Goal: Task Accomplishment & Management: Manage account settings

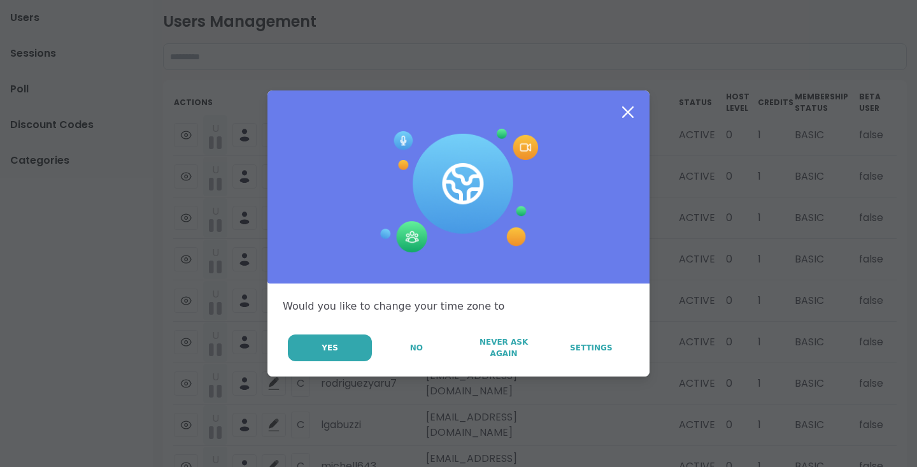
click at [631, 106] on icon at bounding box center [627, 112] width 23 height 23
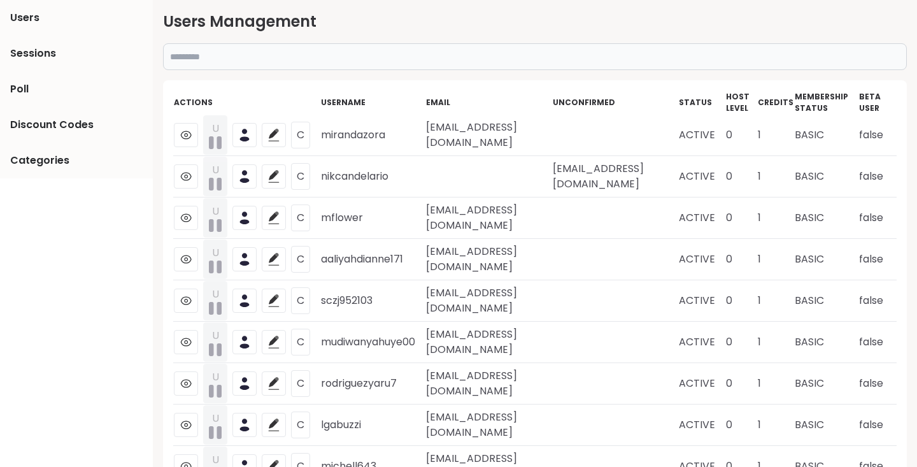
click at [477, 61] on input "text" at bounding box center [535, 56] width 744 height 27
paste input "*******"
type input "*******"
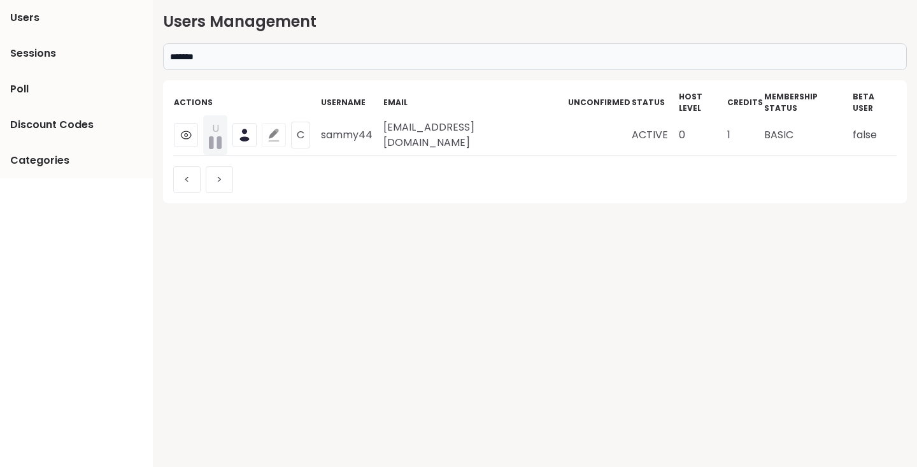
click at [266, 128] on button at bounding box center [274, 135] width 24 height 24
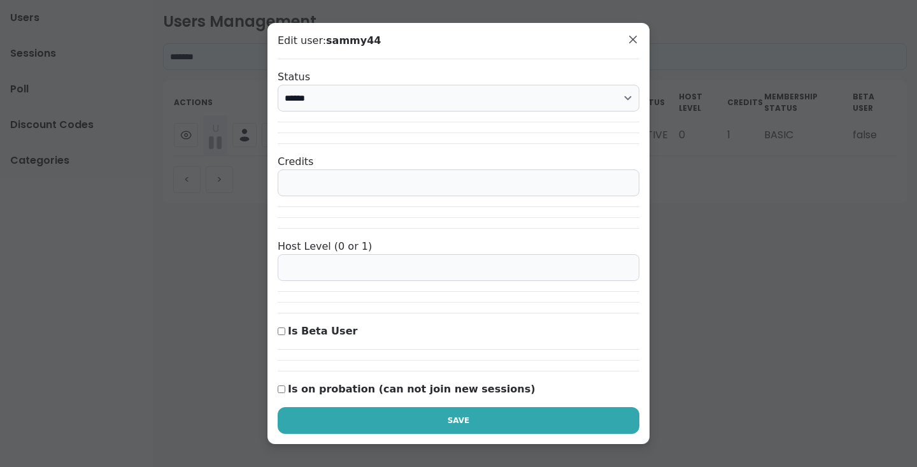
click at [420, 186] on input "*" at bounding box center [459, 182] width 362 height 27
type input "*"
click at [488, 418] on button "Save" at bounding box center [459, 420] width 362 height 27
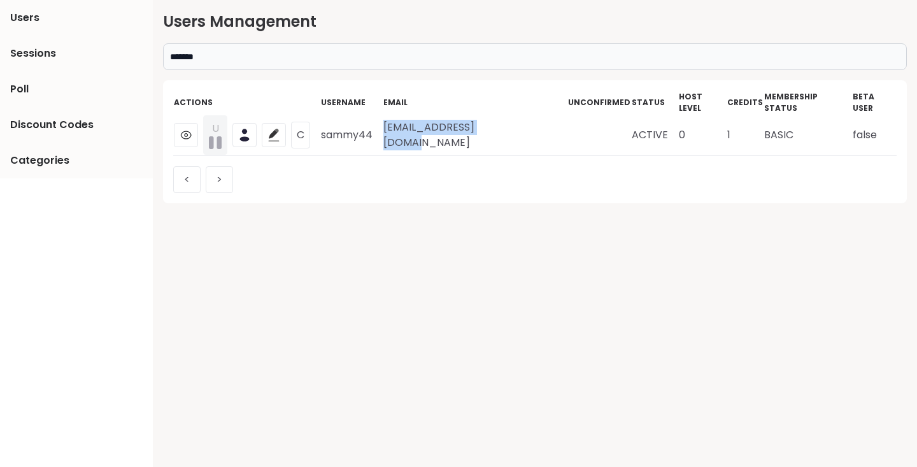
drag, startPoint x: 384, startPoint y: 124, endPoint x: 533, endPoint y: 122, distance: 149.0
click at [533, 122] on td "muhammedaal@gmail.com" at bounding box center [475, 135] width 185 height 41
copy td "muhammedaal@gmail.com"
click at [402, 131] on td "muhammedaal@gmail.com" at bounding box center [475, 135] width 185 height 41
drag, startPoint x: 385, startPoint y: 124, endPoint x: 531, endPoint y: 124, distance: 146.4
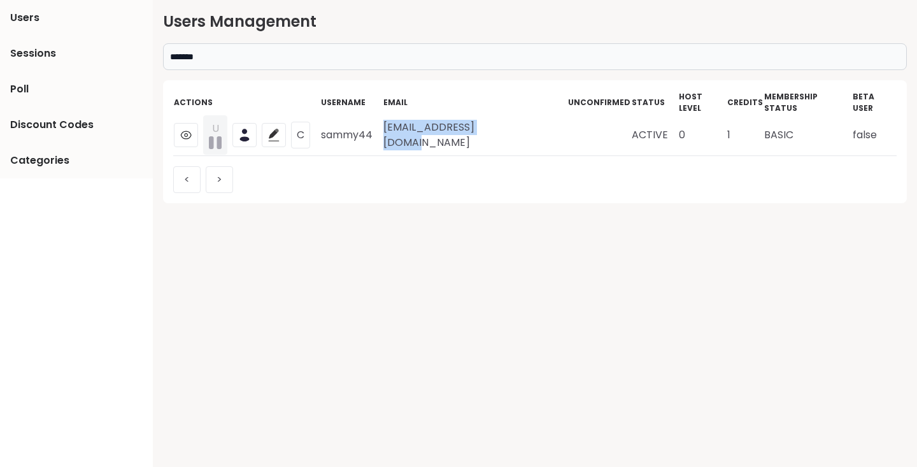
click at [531, 124] on td "muhammedaal@gmail.com" at bounding box center [475, 135] width 185 height 41
copy td "muhammedaal@gmail.com"
drag, startPoint x: 322, startPoint y: 124, endPoint x: 374, endPoint y: 124, distance: 51.6
click at [374, 124] on td "sammy44" at bounding box center [351, 135] width 62 height 41
copy td "sammy44"
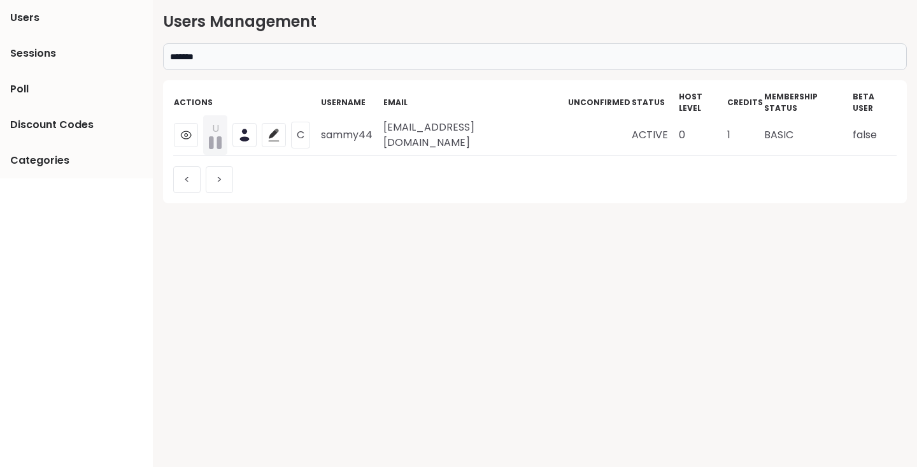
click at [359, 49] on input "*******" at bounding box center [535, 56] width 744 height 27
paste input "**********"
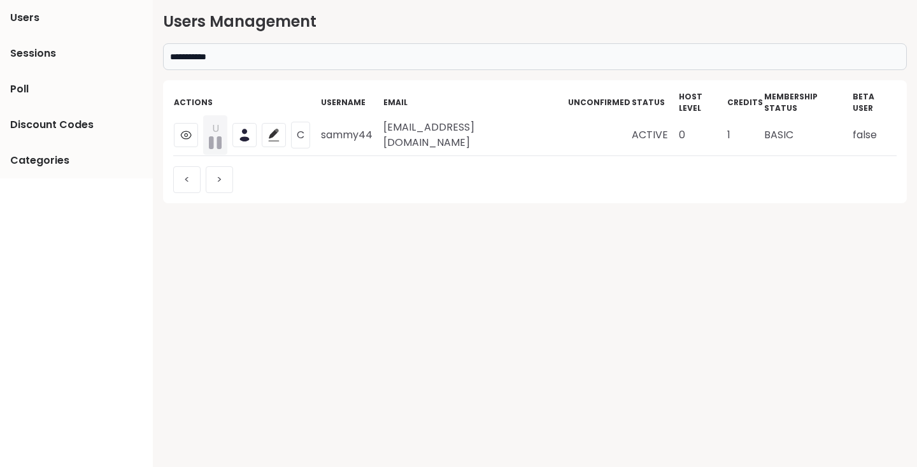
type input "**********"
drag, startPoint x: 397, startPoint y: 124, endPoint x: 540, endPoint y: 122, distance: 143.3
click at [540, 122] on td "seairrawilder@hotmail.com" at bounding box center [482, 135] width 180 height 41
copy td "seairrawilder@hotmail.com"
click at [297, 169] on div "< >" at bounding box center [534, 174] width 723 height 37
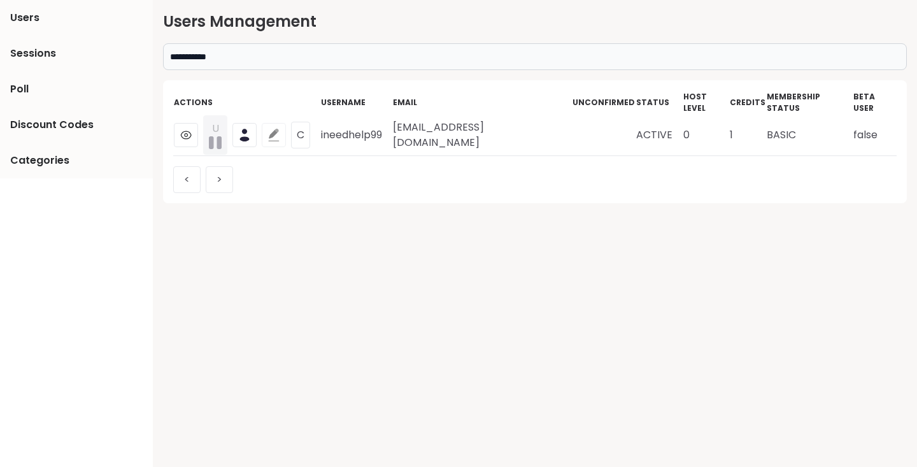
click at [272, 129] on icon at bounding box center [273, 135] width 13 height 13
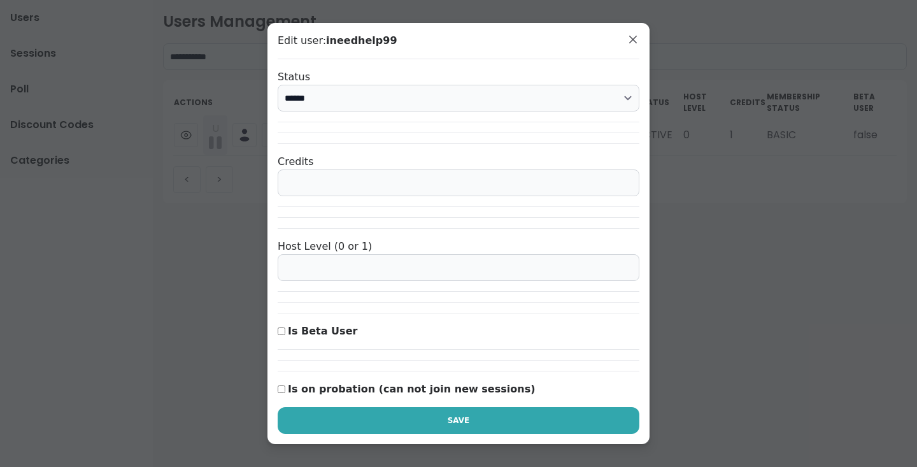
click at [395, 183] on input "*" at bounding box center [459, 182] width 362 height 27
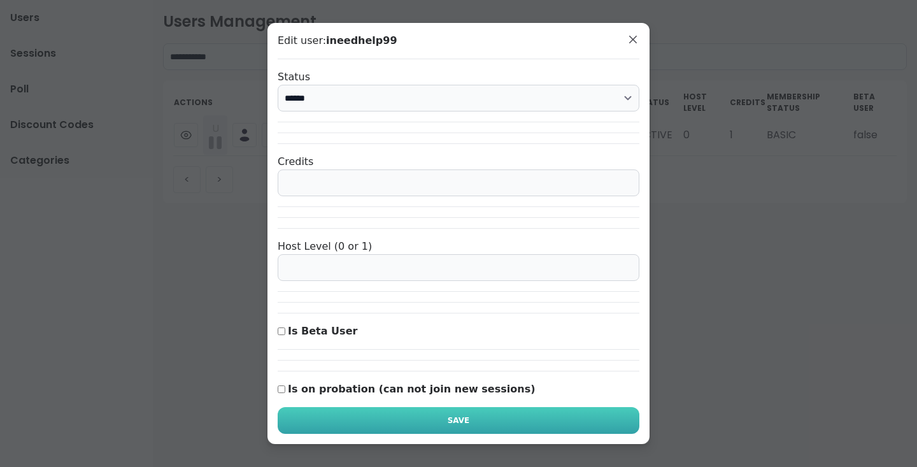
type input "*"
click at [449, 417] on span "Save" at bounding box center [459, 419] width 22 height 11
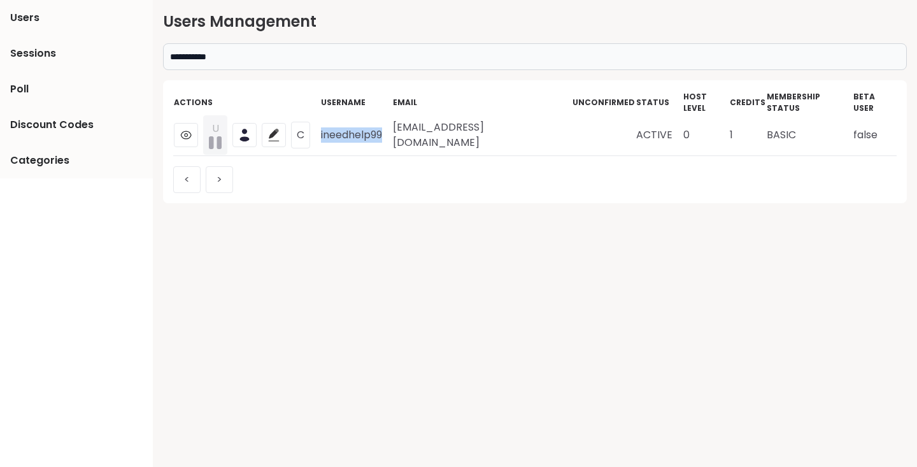
drag, startPoint x: 321, startPoint y: 124, endPoint x: 384, endPoint y: 124, distance: 63.0
click at [384, 124] on td "ineedhelp99" at bounding box center [356, 135] width 72 height 41
copy td "ineedhelp99"
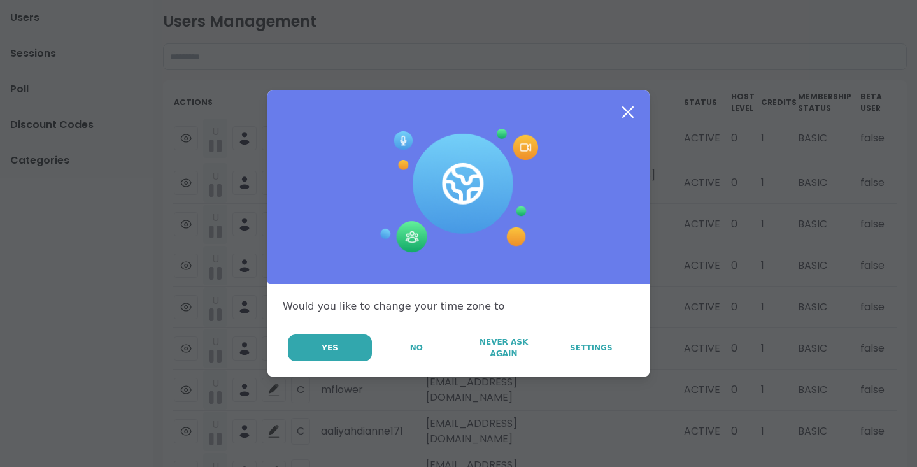
click at [627, 111] on icon at bounding box center [627, 111] width 11 height 11
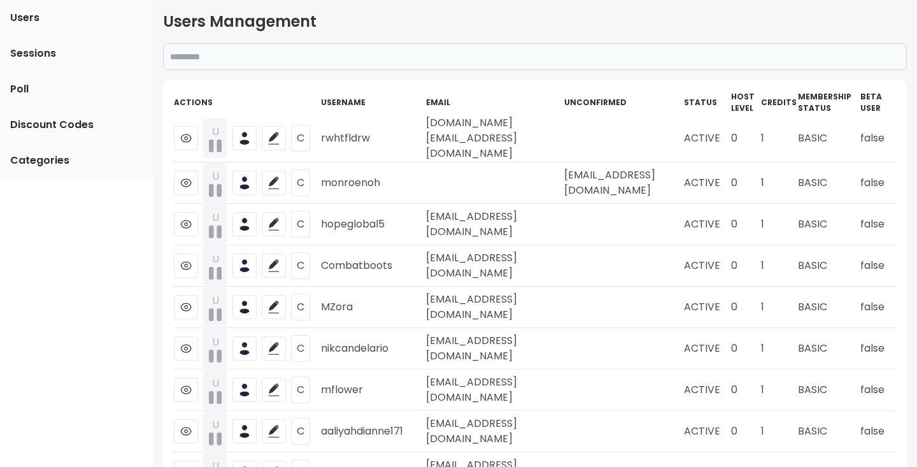
click at [522, 67] on input "text" at bounding box center [535, 56] width 744 height 27
paste input "******"
type input "******"
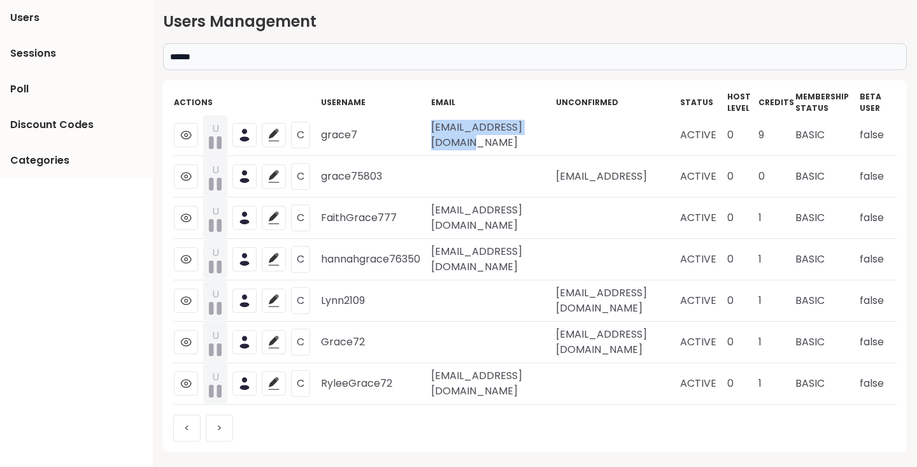
drag, startPoint x: 434, startPoint y: 136, endPoint x: 603, endPoint y: 137, distance: 168.7
click at [555, 137] on td "grace92chung@gmail.com" at bounding box center [492, 135] width 125 height 41
drag, startPoint x: 434, startPoint y: 138, endPoint x: 586, endPoint y: 138, distance: 152.8
click at [555, 138] on td "grace92chung@gmail.com" at bounding box center [492, 135] width 125 height 41
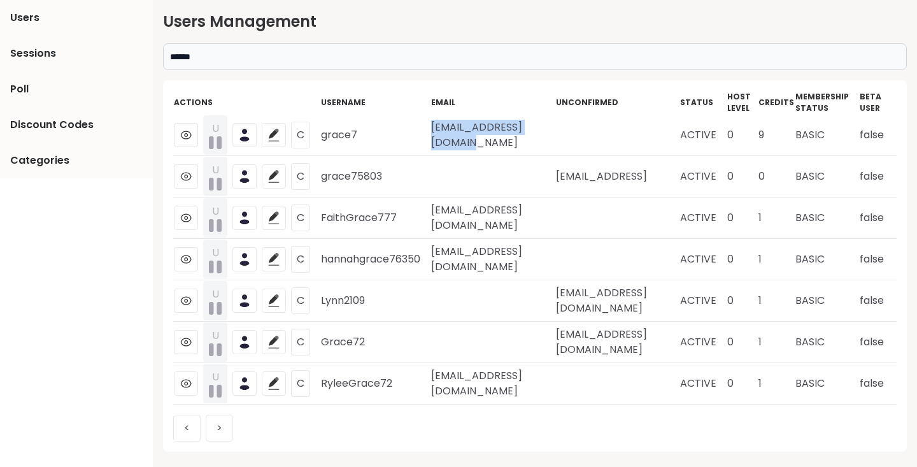
copy td "grace92chung@gmail.com"
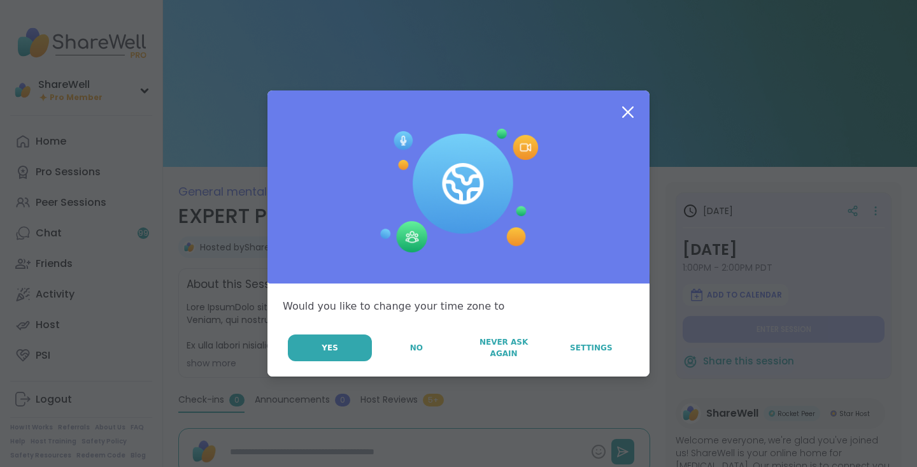
click at [626, 108] on icon at bounding box center [627, 112] width 23 height 23
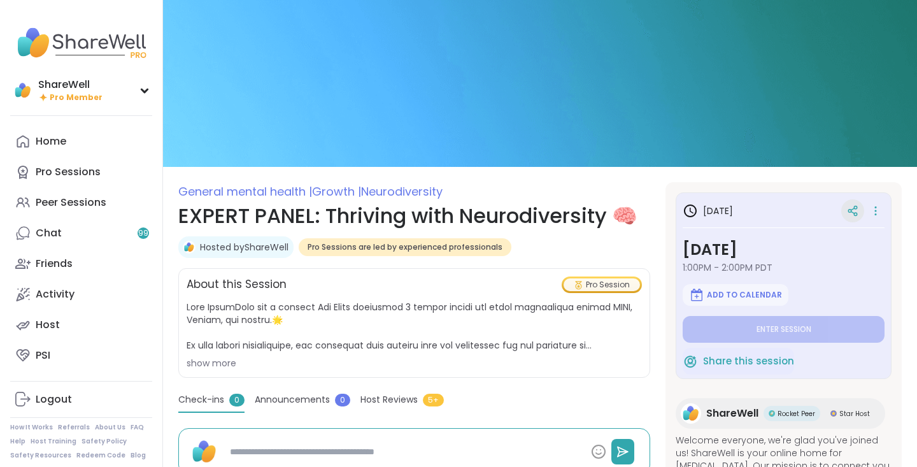
click at [859, 210] on div at bounding box center [852, 210] width 23 height 23
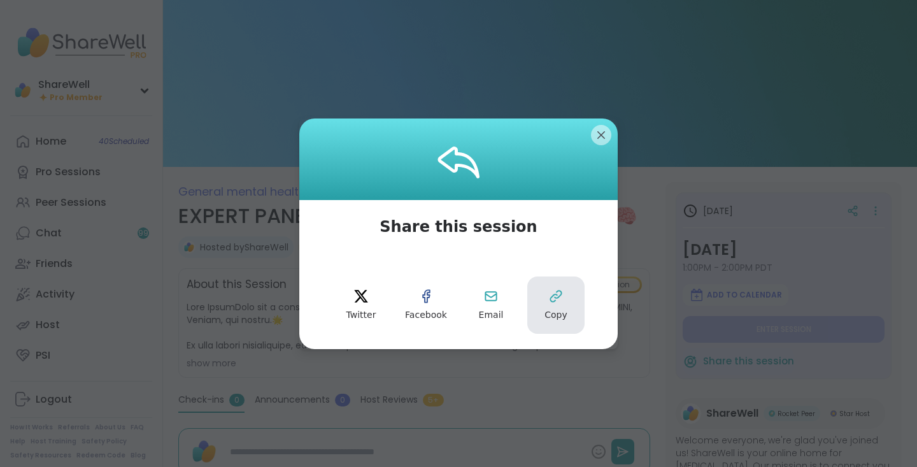
click at [563, 300] on button "Copy" at bounding box center [555, 304] width 57 height 57
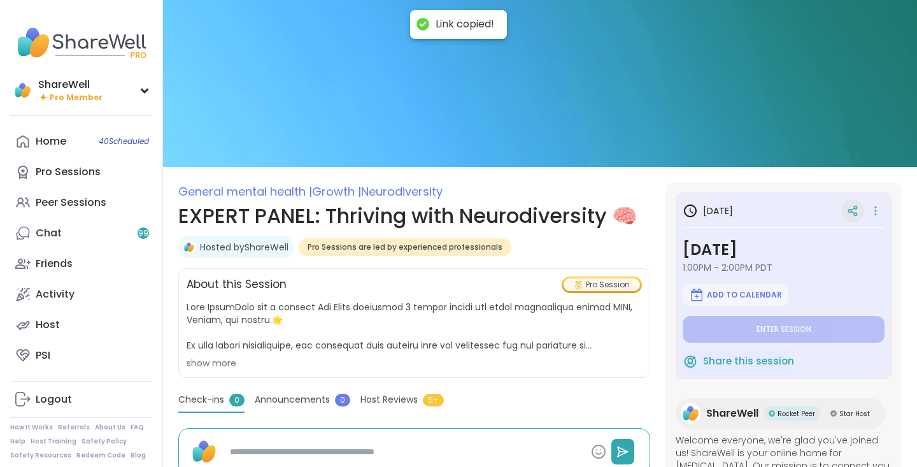
click at [847, 202] on div at bounding box center [852, 210] width 23 height 23
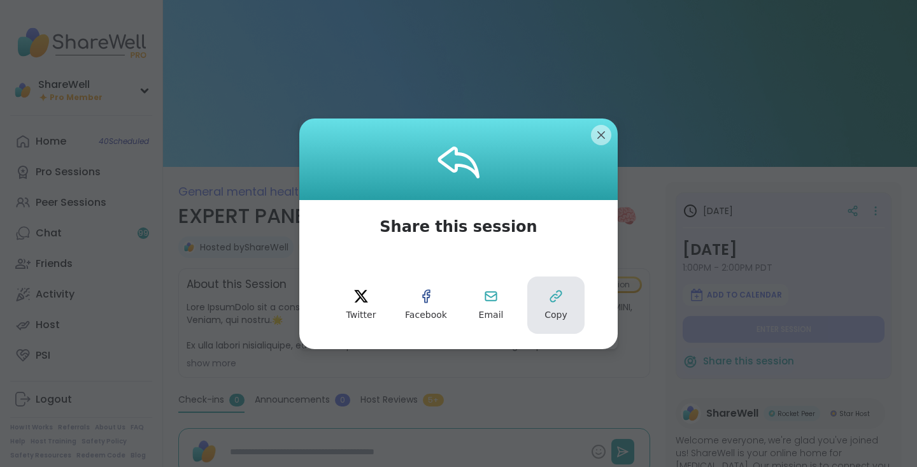
click at [549, 314] on span "Copy" at bounding box center [555, 315] width 23 height 13
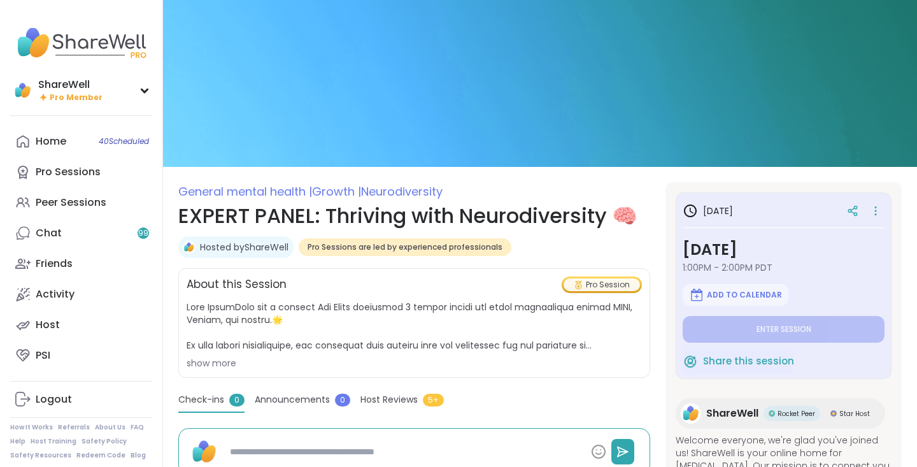
type textarea "*"
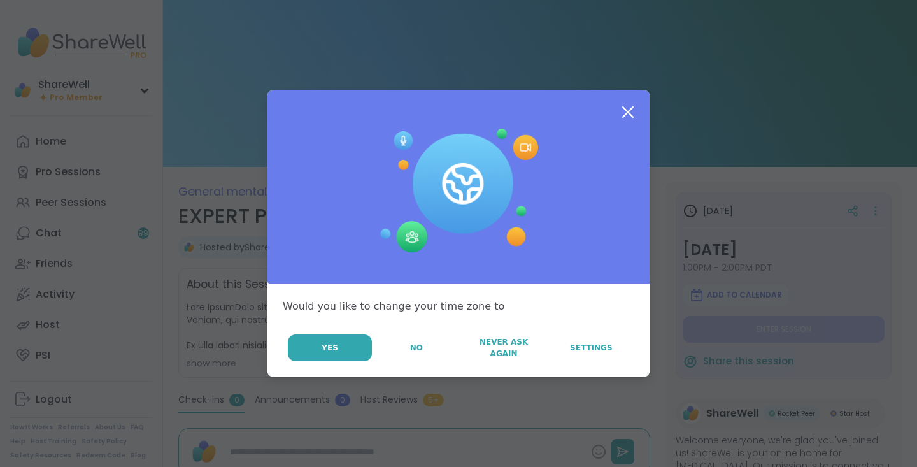
click at [624, 109] on icon at bounding box center [627, 112] width 23 height 23
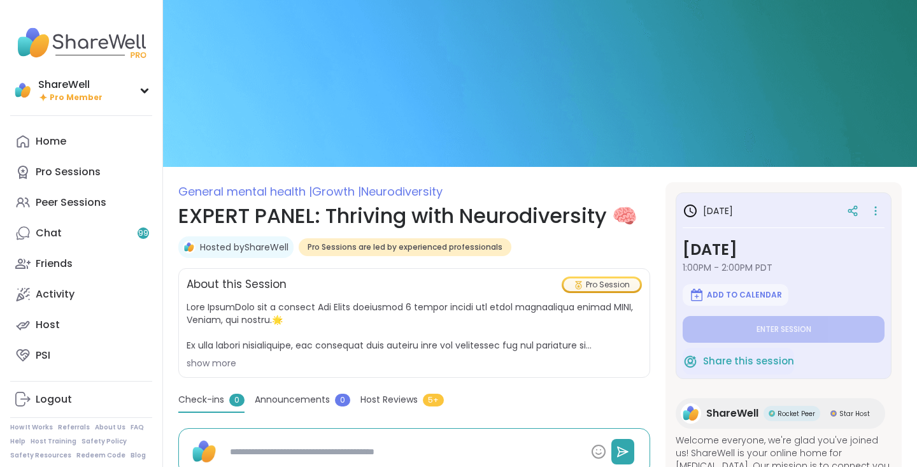
type textarea "*"
